Goal: Transaction & Acquisition: Purchase product/service

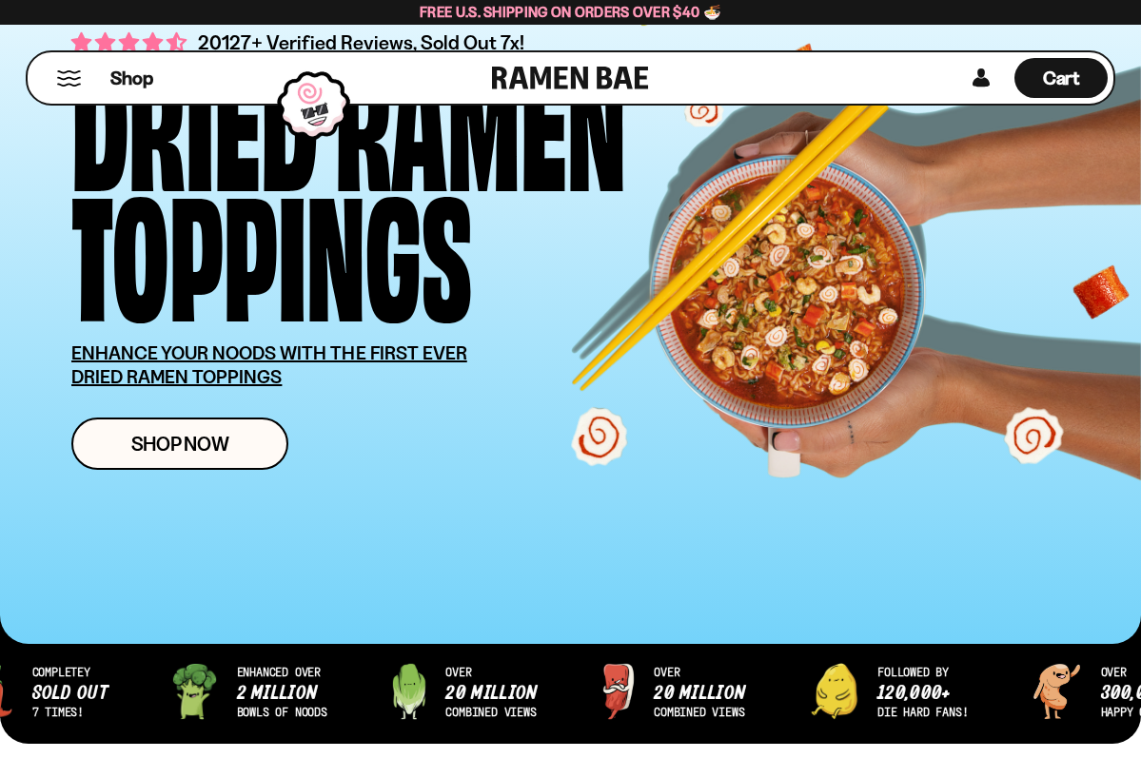
scroll to position [158, 0]
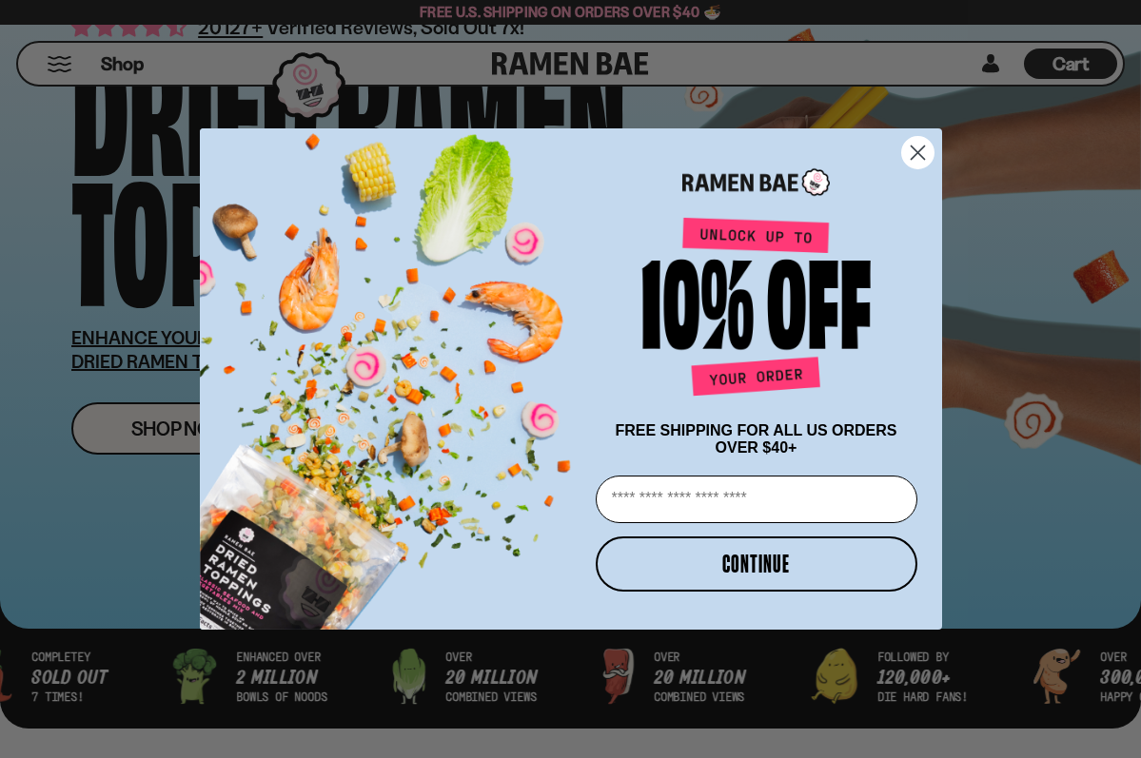
click at [922, 147] on icon "Close dialog" at bounding box center [916, 153] width 13 height 13
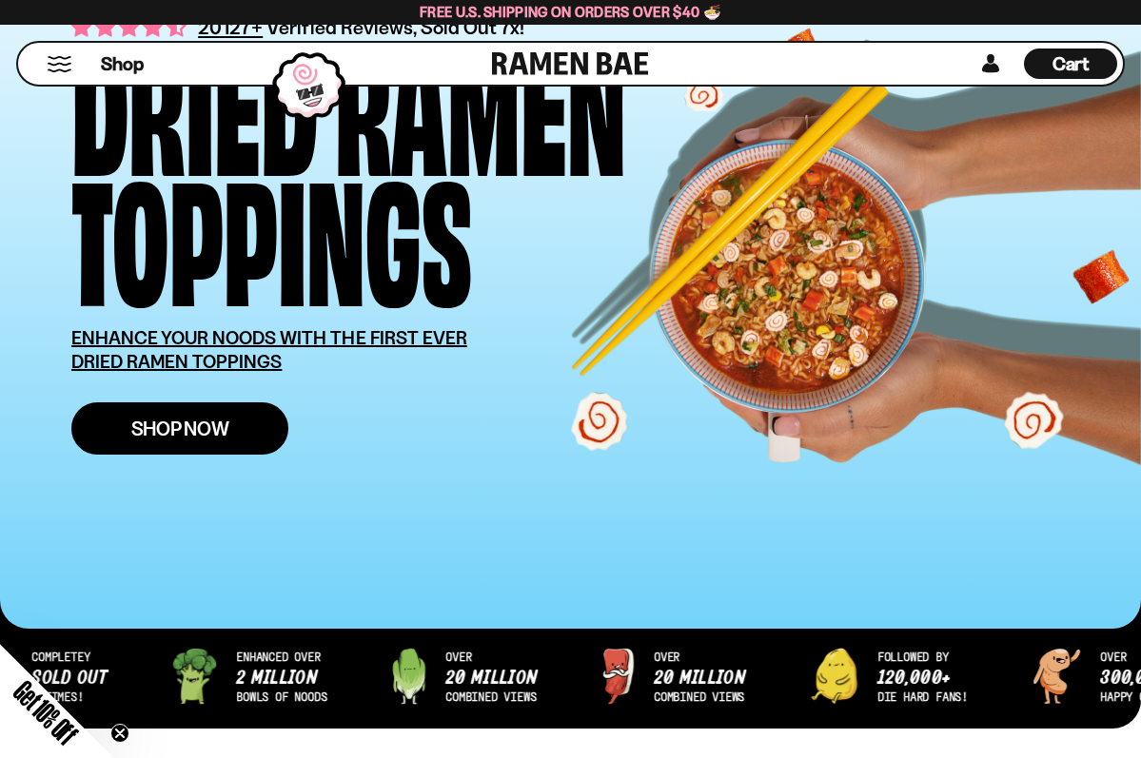
click at [259, 424] on link "Shop Now" at bounding box center [179, 428] width 217 height 52
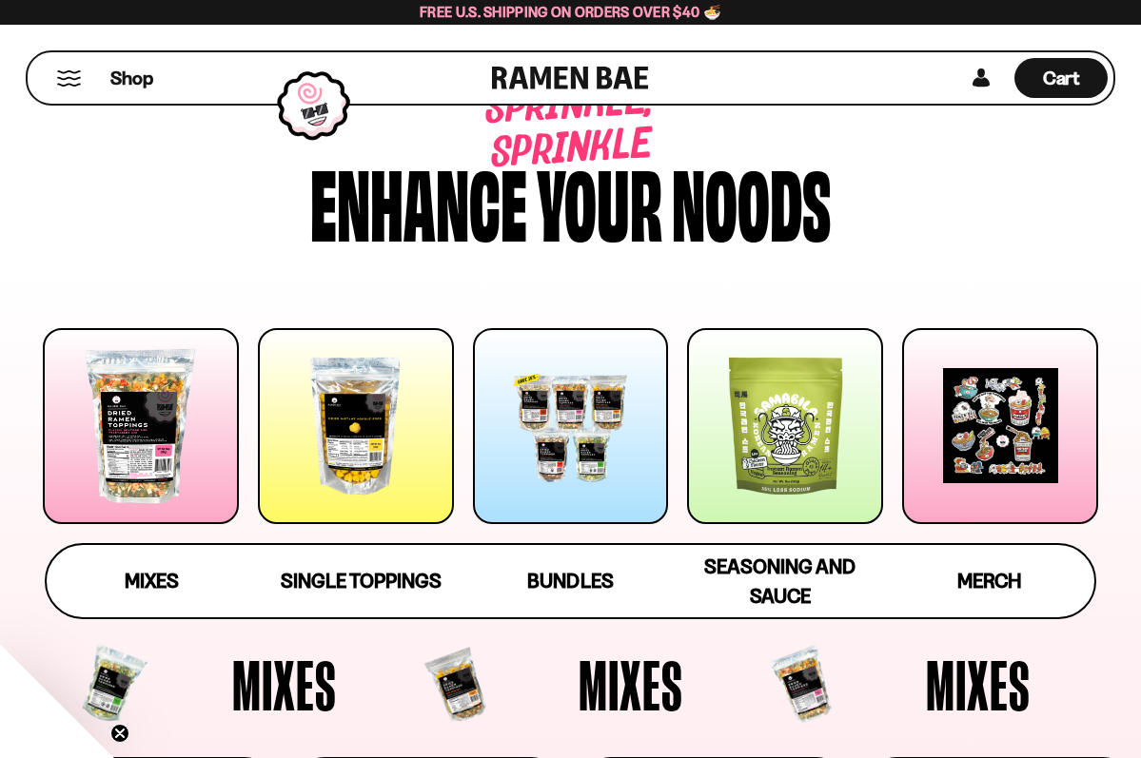
scroll to position [29, 0]
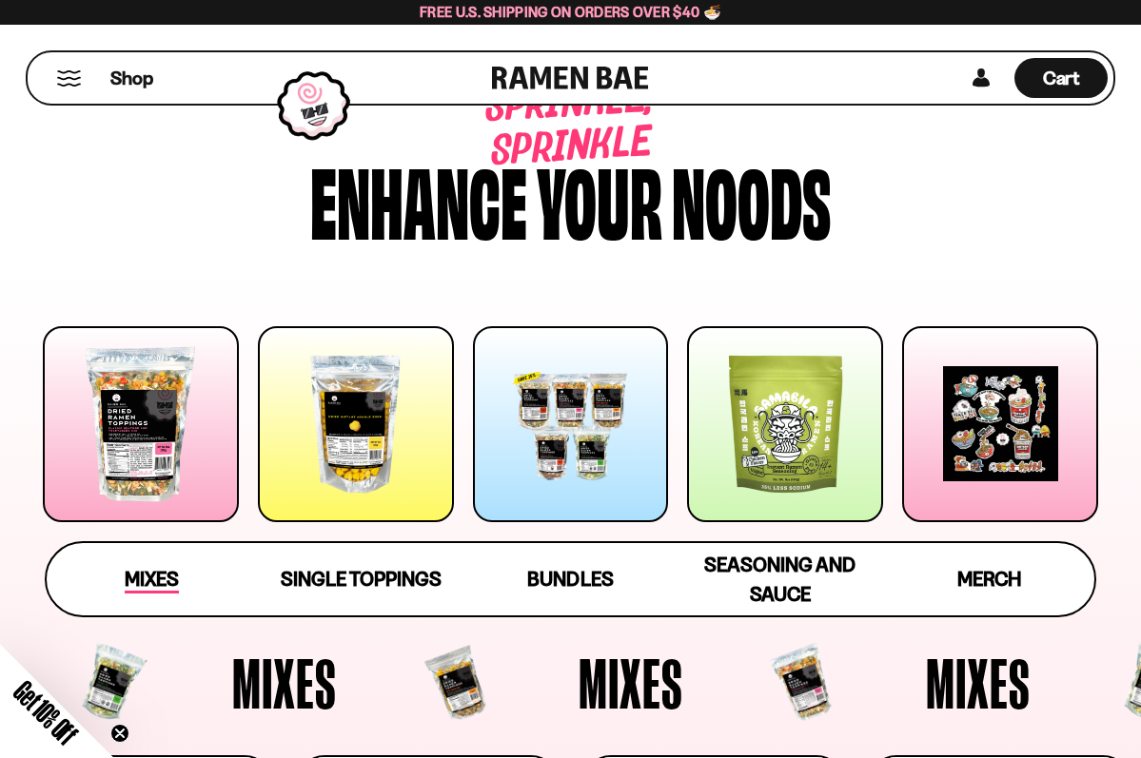
click at [152, 585] on span "Mixes" at bounding box center [152, 580] width 54 height 27
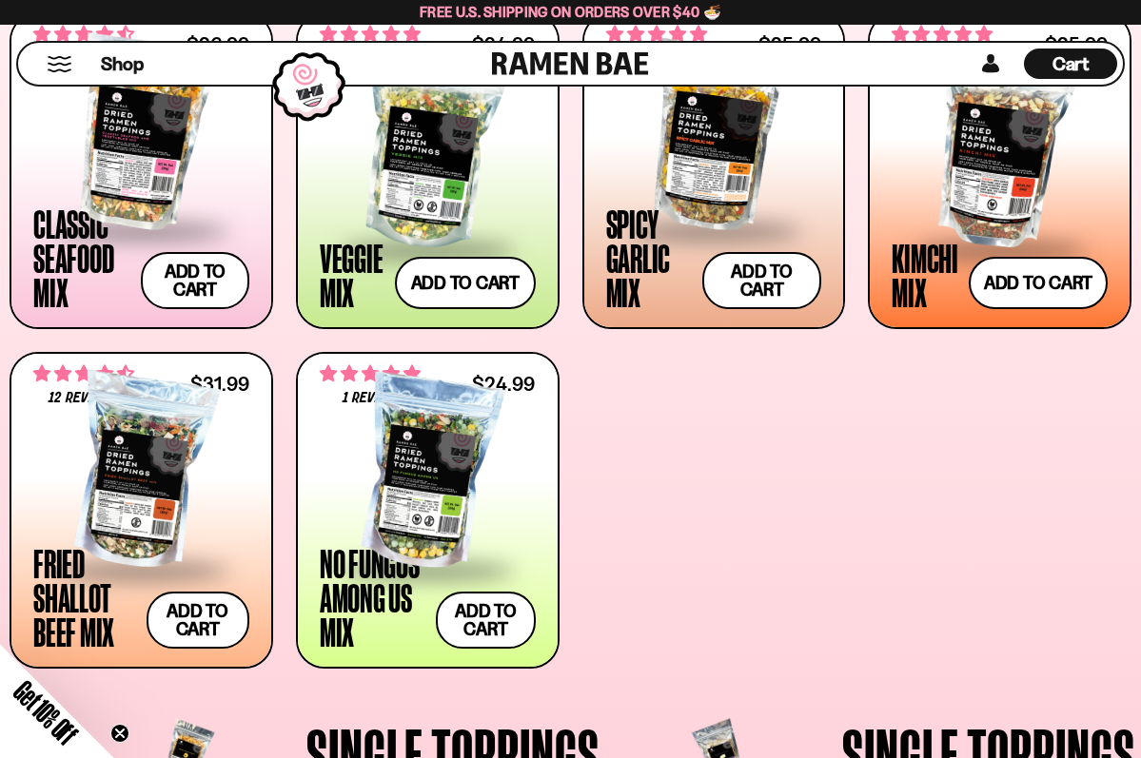
scroll to position [765, 0]
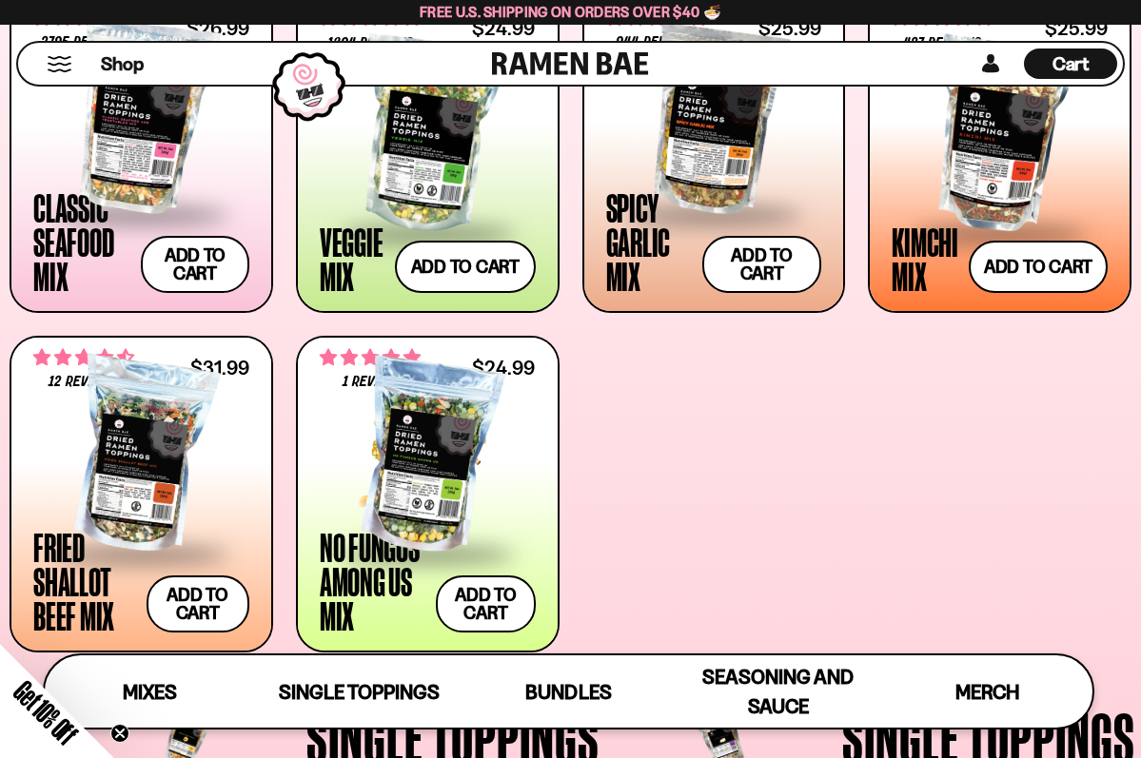
click at [388, 414] on div at bounding box center [428, 457] width 216 height 190
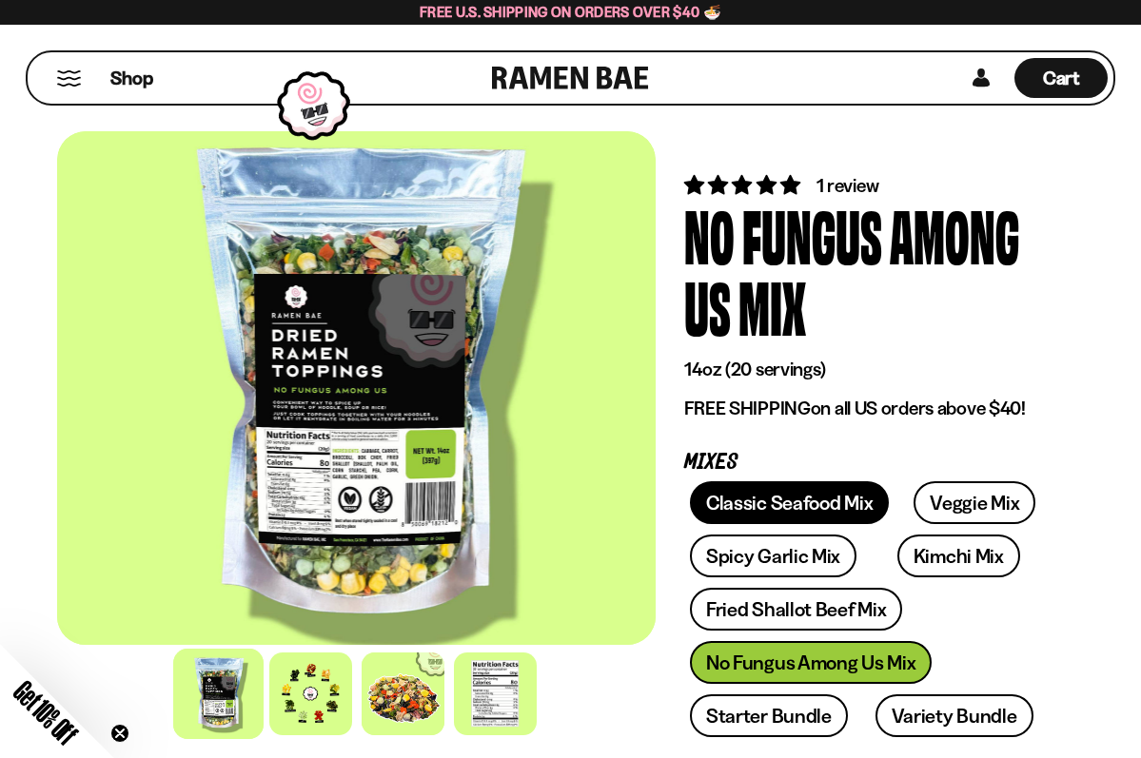
click at [831, 513] on link "Classic Seafood Mix" at bounding box center [789, 502] width 199 height 43
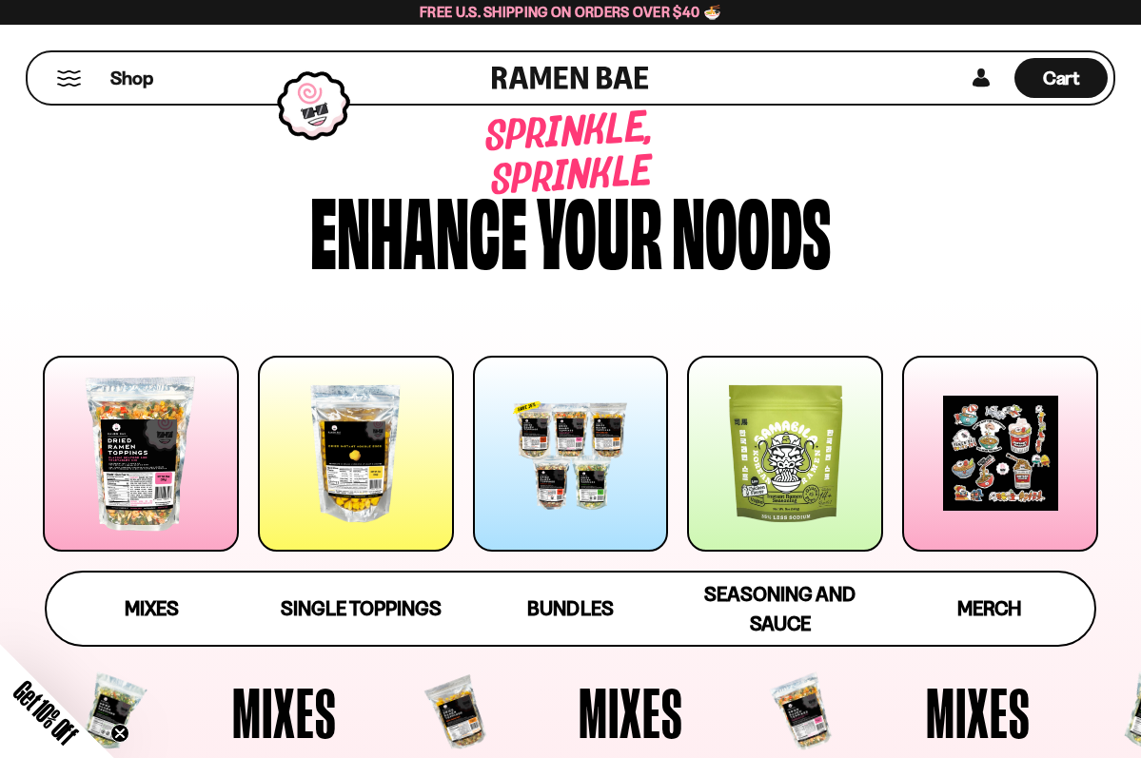
click at [163, 473] on div at bounding box center [141, 454] width 196 height 196
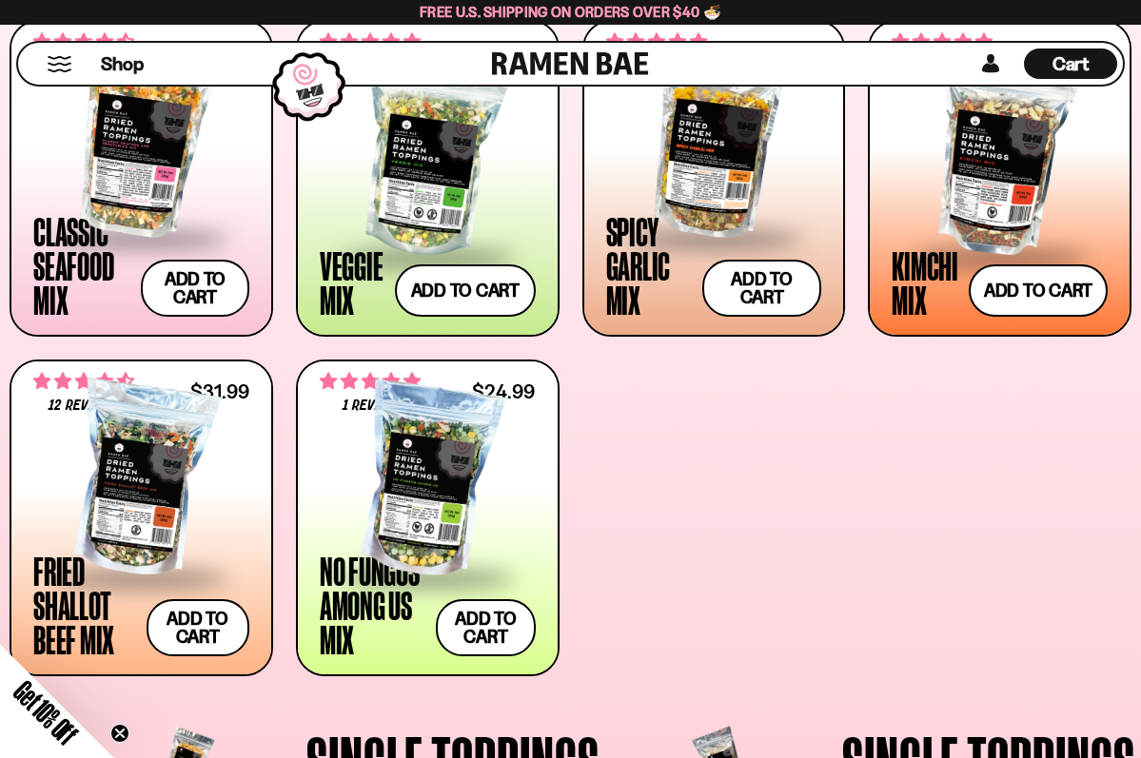
scroll to position [765, 0]
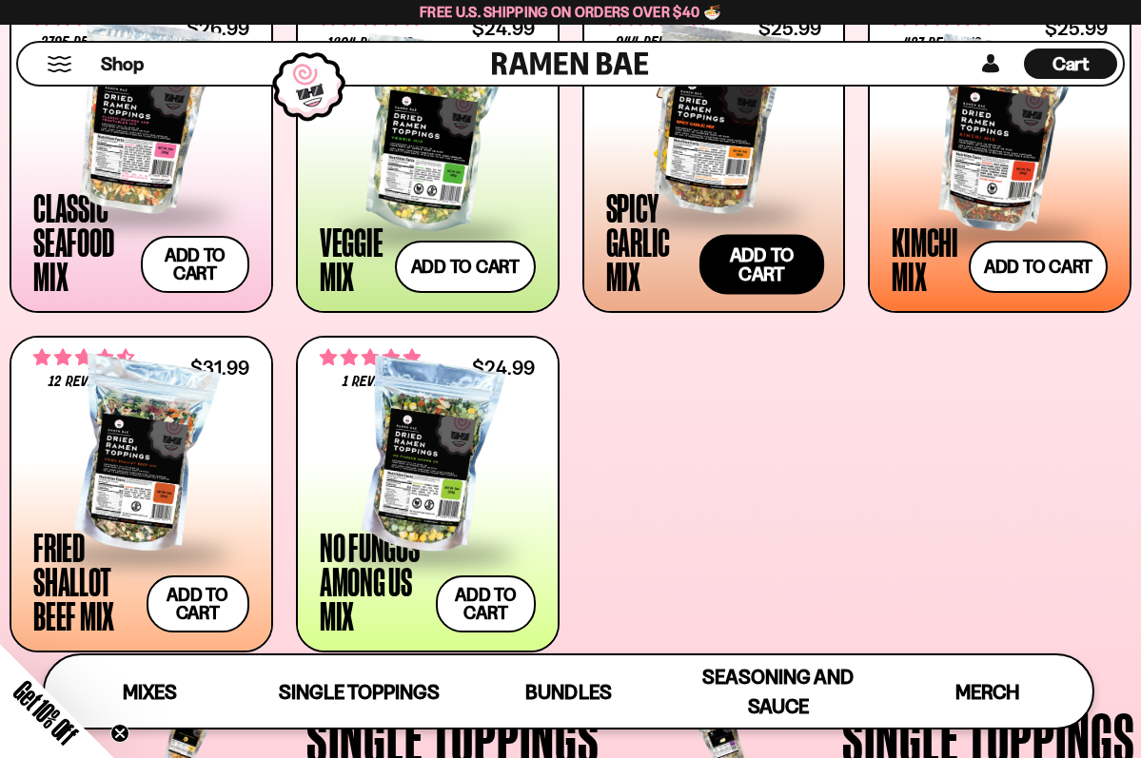
click at [749, 265] on button "Add to cart" at bounding box center [761, 264] width 125 height 60
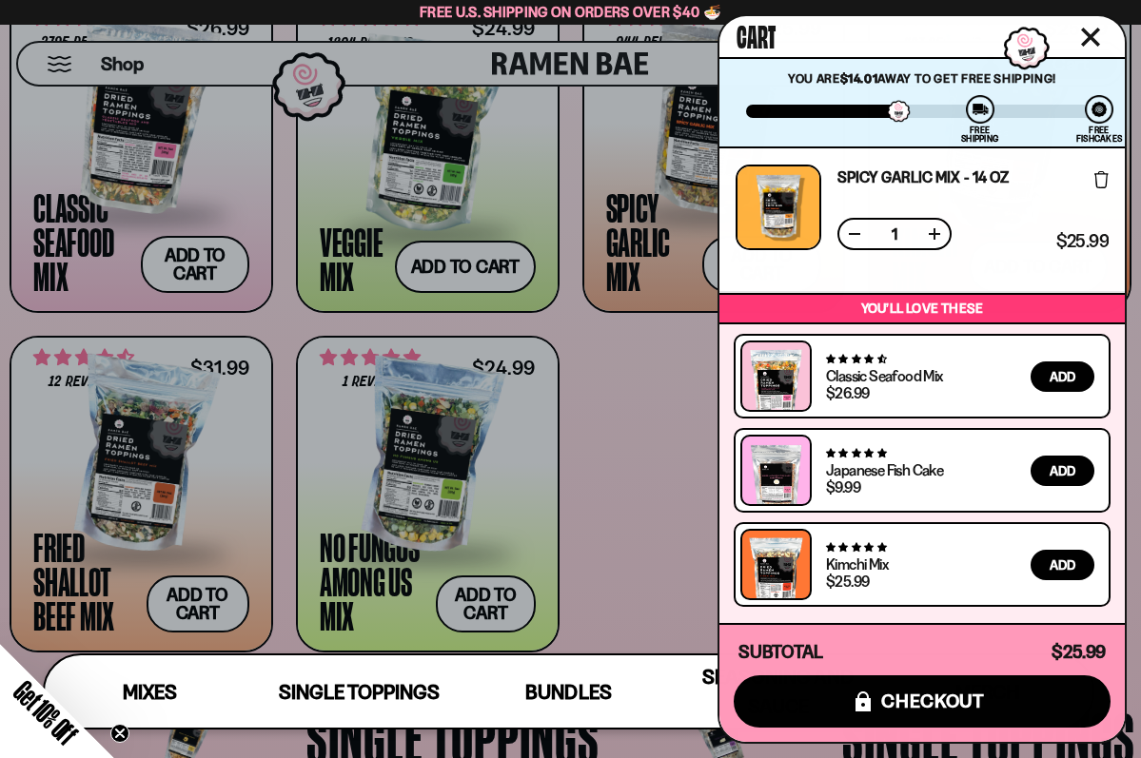
click at [655, 400] on div at bounding box center [570, 379] width 1141 height 758
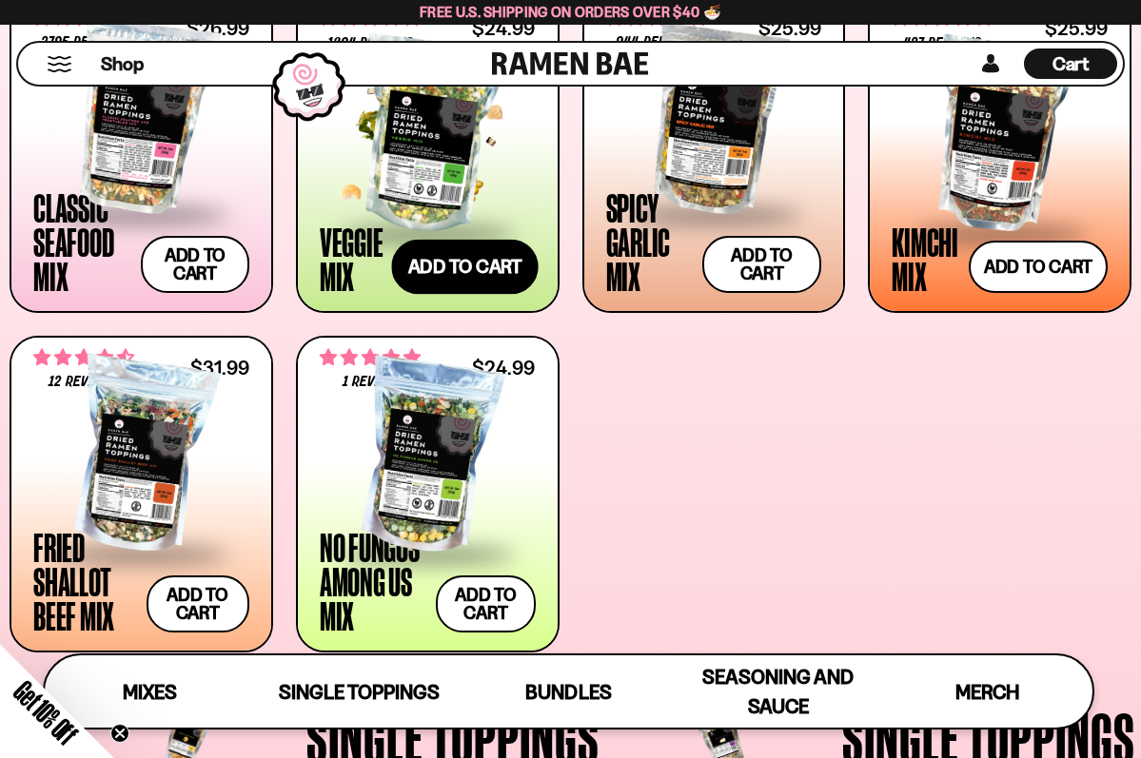
click at [442, 260] on button "Add to cart" at bounding box center [464, 267] width 147 height 55
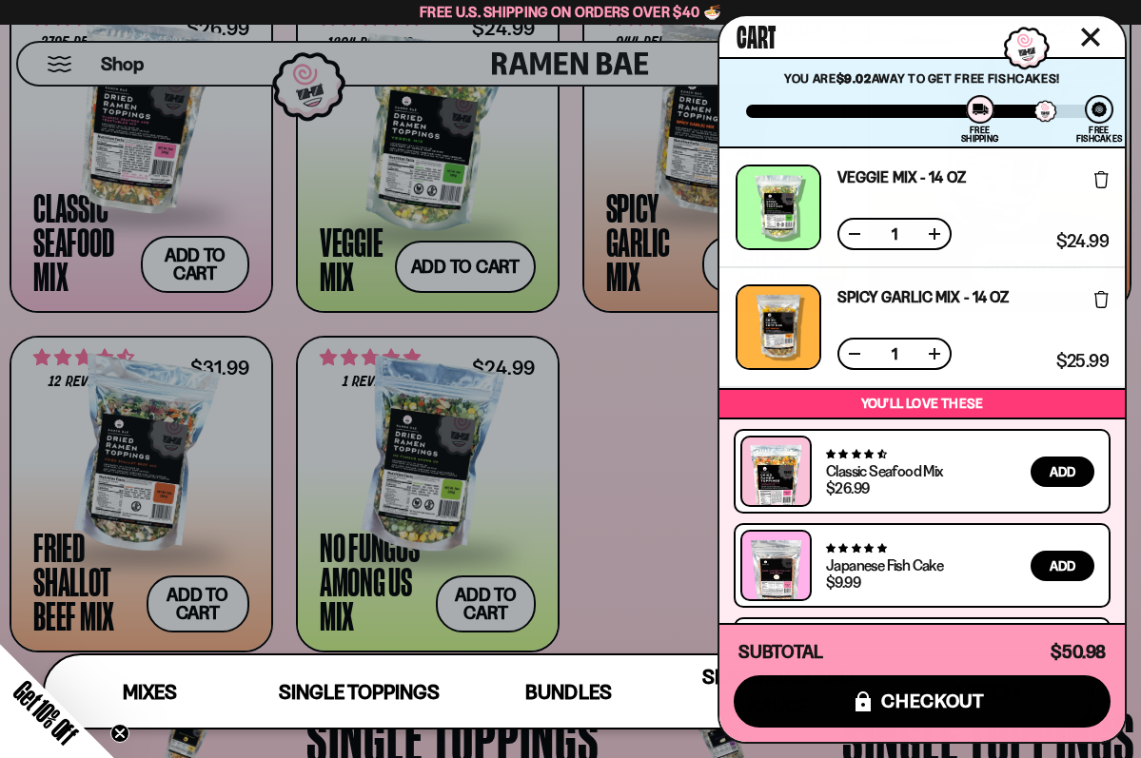
click at [676, 362] on div at bounding box center [570, 379] width 1141 height 758
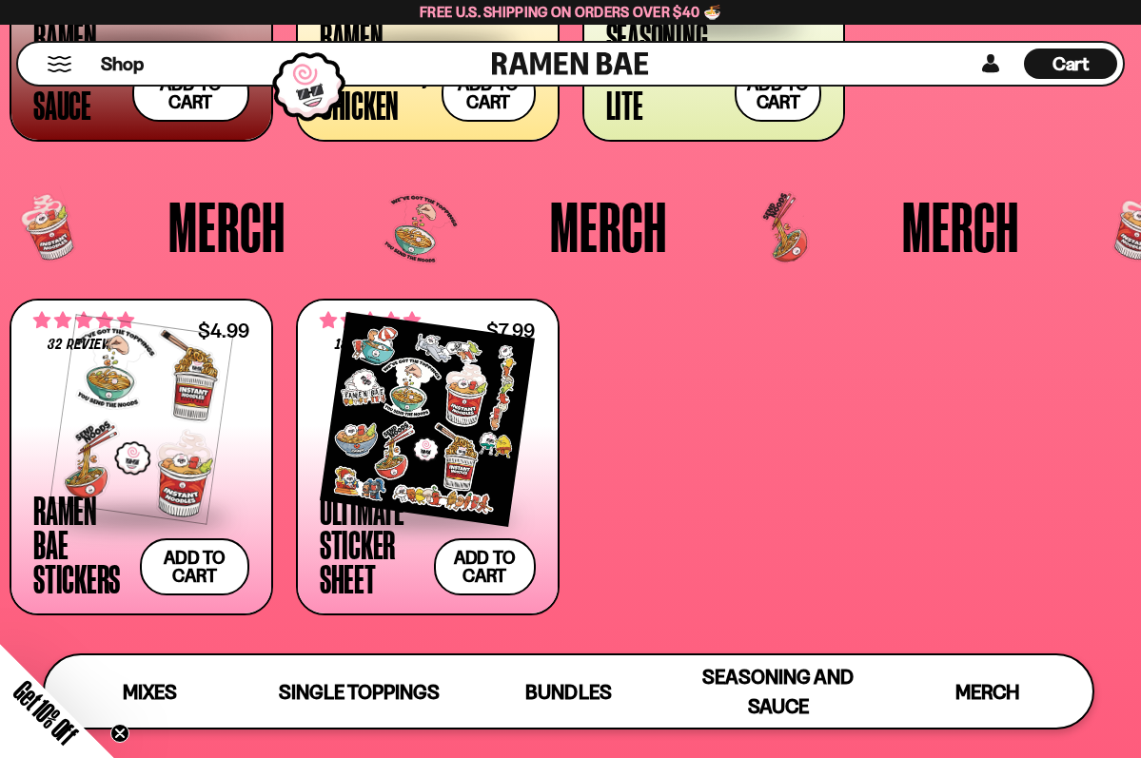
scroll to position [4060, 0]
